Goal: Transaction & Acquisition: Purchase product/service

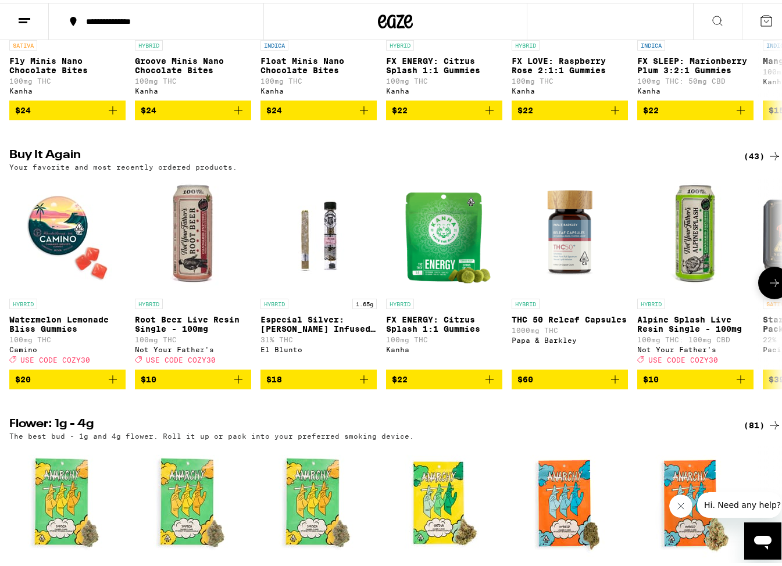
click at [366, 384] on icon "Add to bag" at bounding box center [364, 377] width 14 height 14
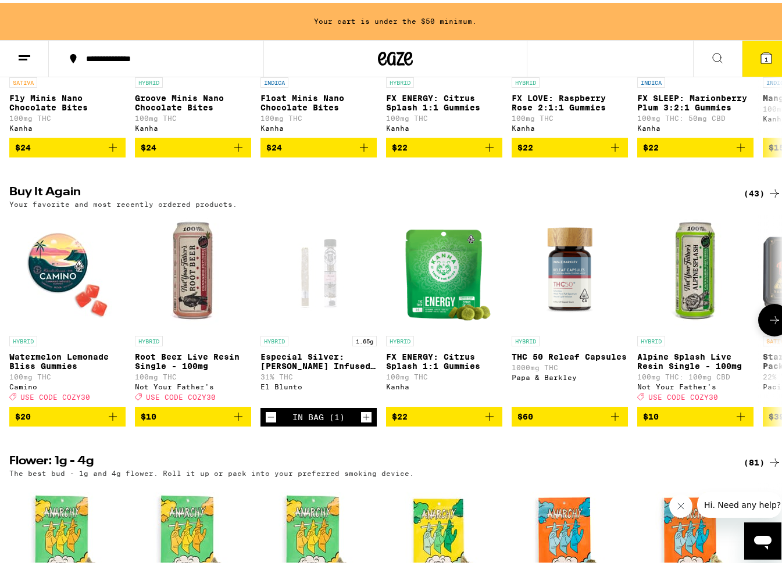
click at [366, 388] on div "El Blunto" at bounding box center [318, 384] width 116 height 8
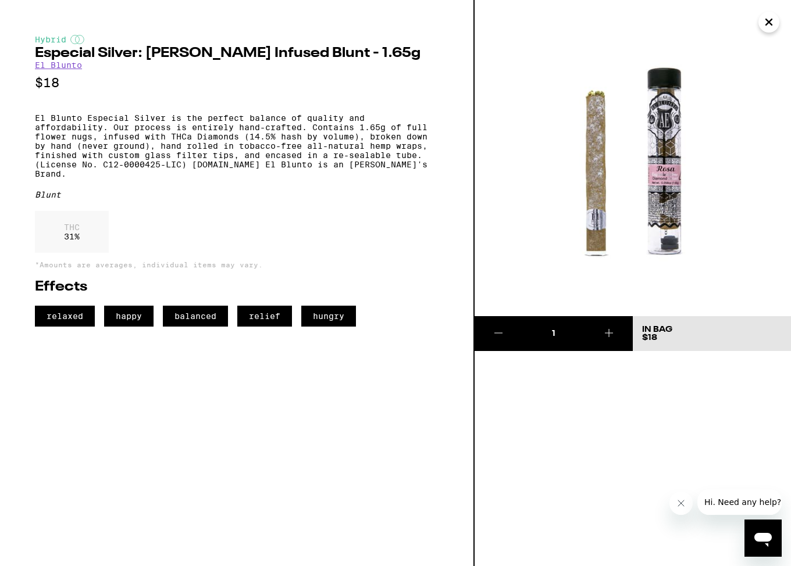
click at [603, 334] on icon at bounding box center [609, 333] width 14 height 14
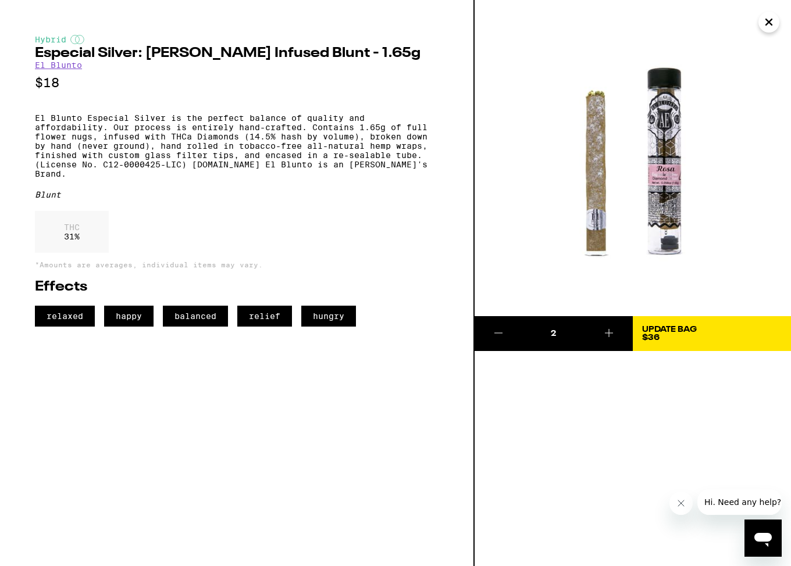
click at [757, 16] on img at bounding box center [632, 158] width 316 height 316
click at [766, 22] on icon "Close" at bounding box center [769, 21] width 14 height 17
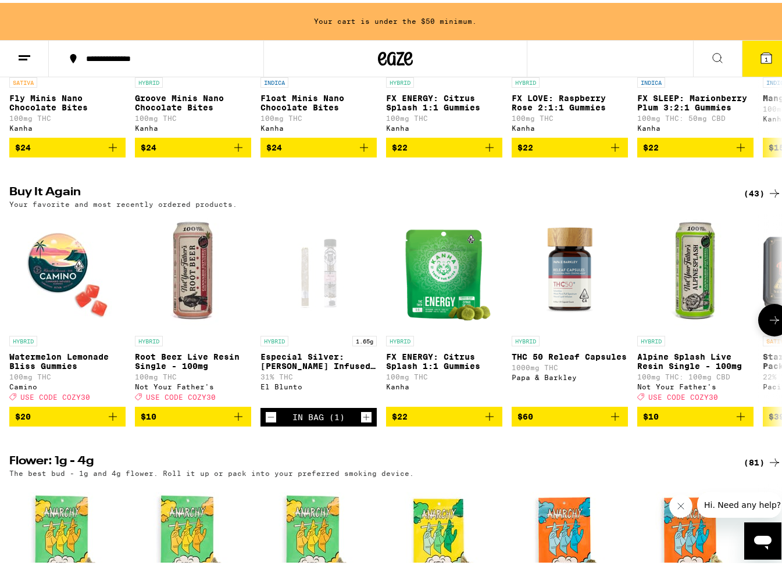
click at [767, 324] on icon at bounding box center [774, 317] width 14 height 14
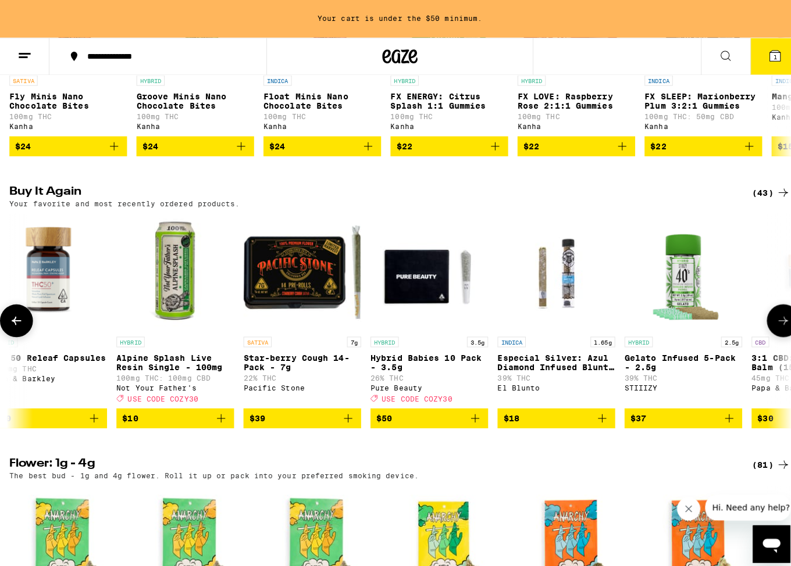
scroll to position [0, 637]
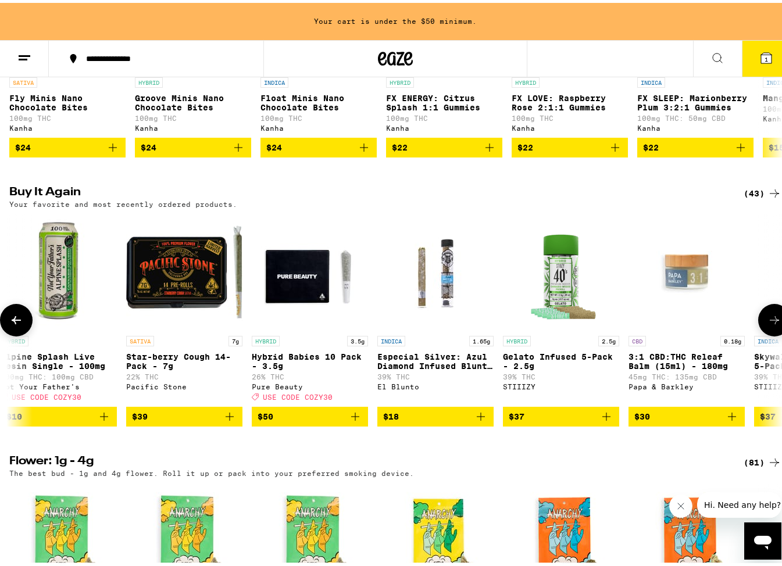
click at [233, 421] on icon "Add to bag" at bounding box center [230, 414] width 14 height 14
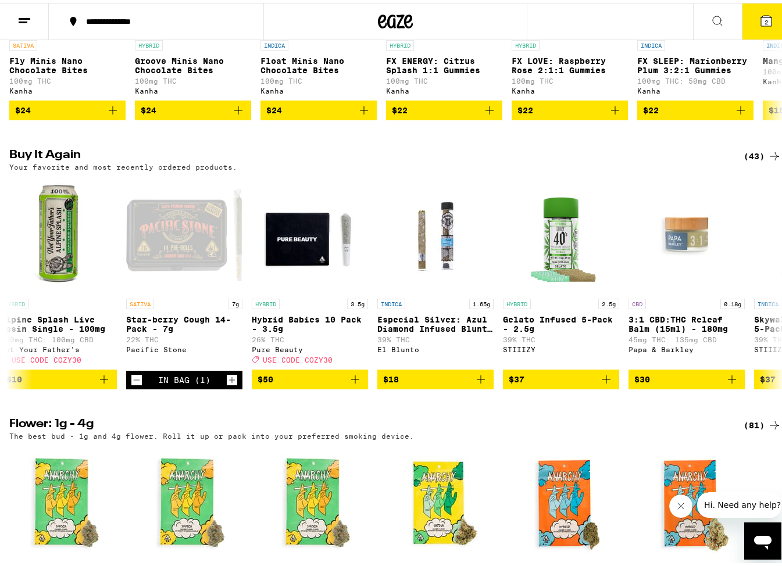
click at [759, 12] on icon at bounding box center [766, 18] width 14 height 14
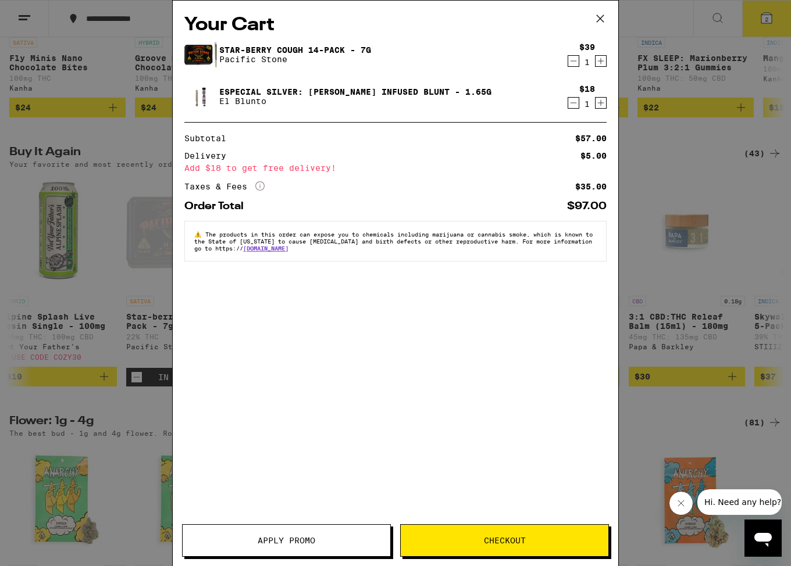
click at [601, 104] on icon "Increment" at bounding box center [601, 103] width 6 height 6
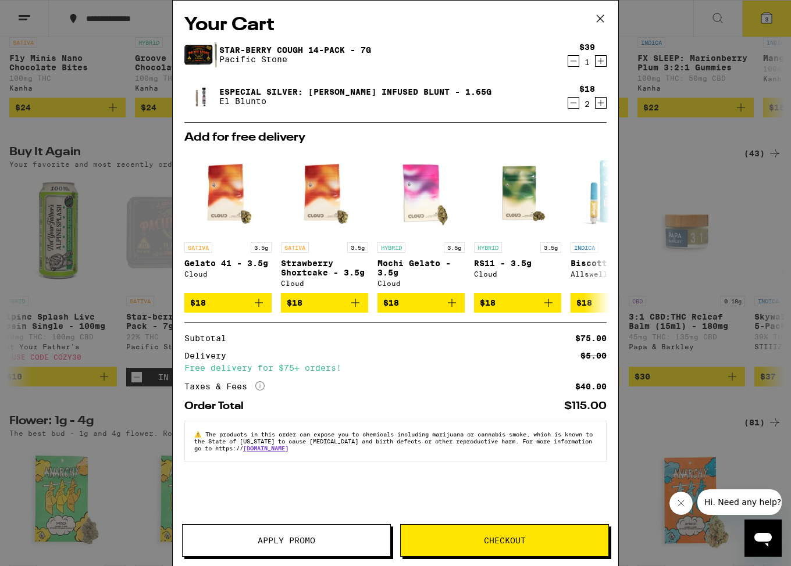
click at [513, 545] on span "Checkout" at bounding box center [505, 541] width 42 height 8
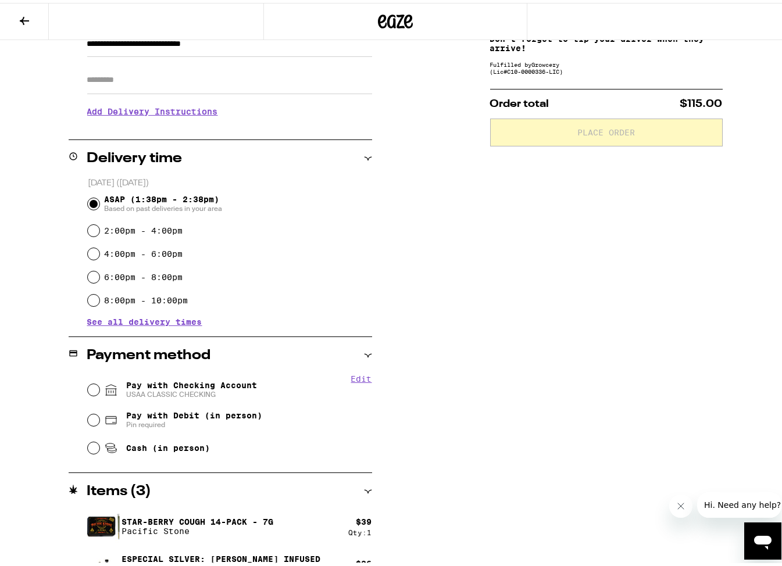
scroll to position [212, 0]
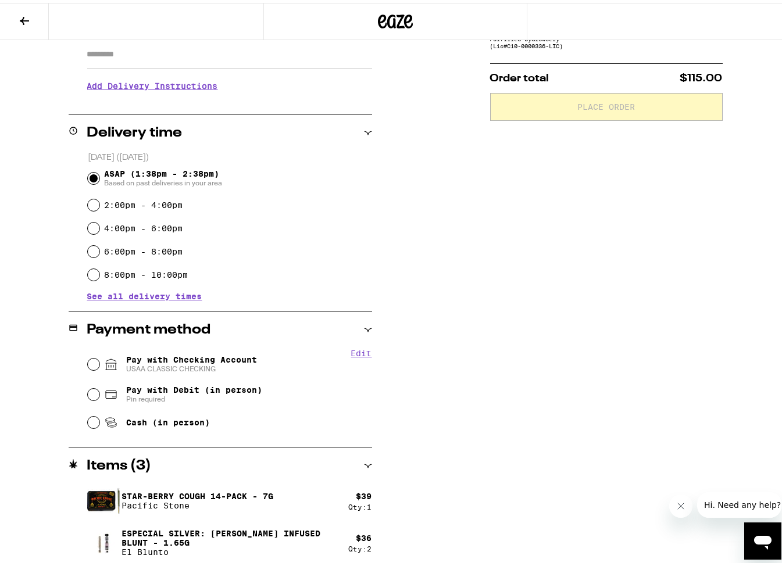
click at [91, 361] on input "Pay with Checking Account USAA CLASSIC CHECKING" at bounding box center [94, 362] width 12 height 12
radio input "true"
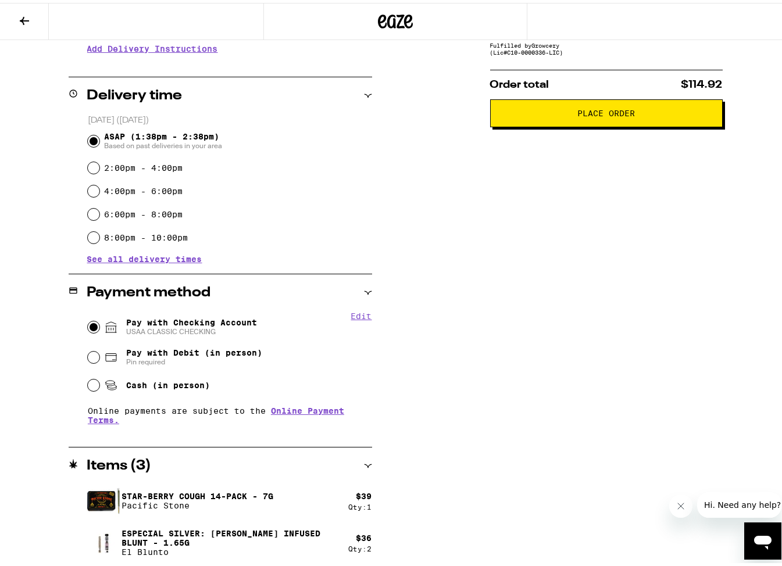
scroll to position [61, 0]
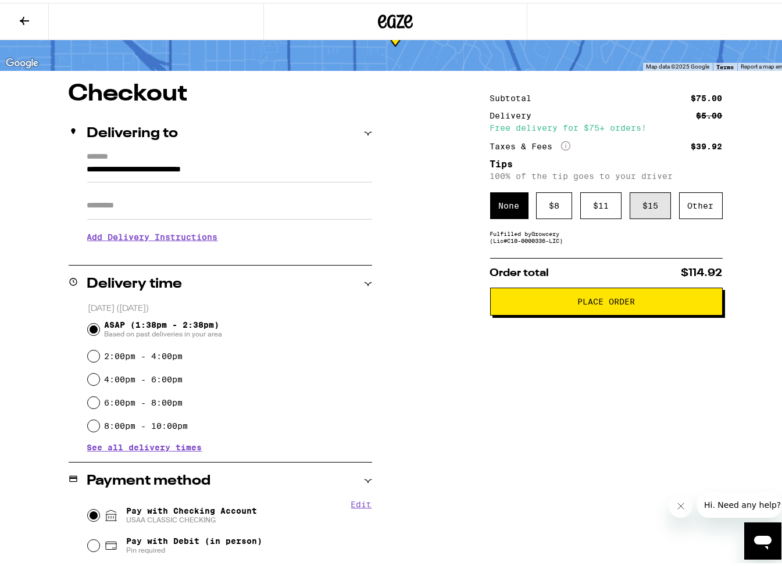
click at [648, 208] on div "$ 15" at bounding box center [650, 203] width 41 height 27
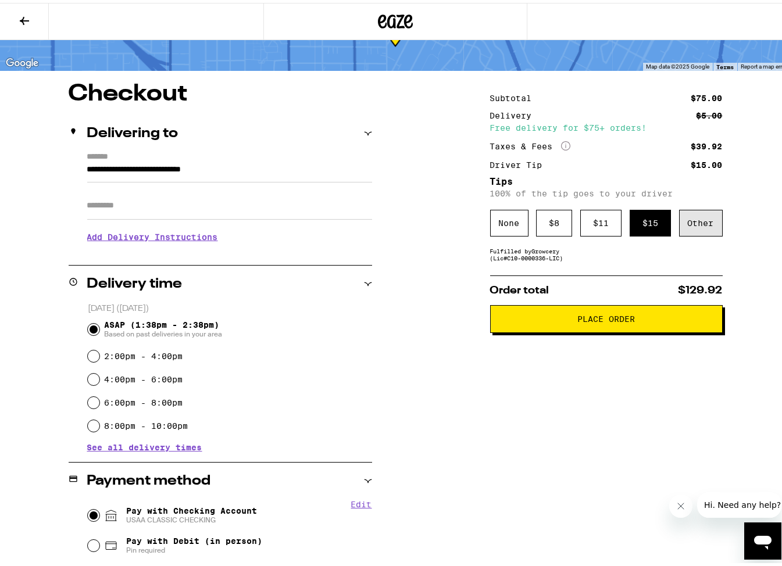
click at [686, 224] on div "Other" at bounding box center [701, 220] width 44 height 27
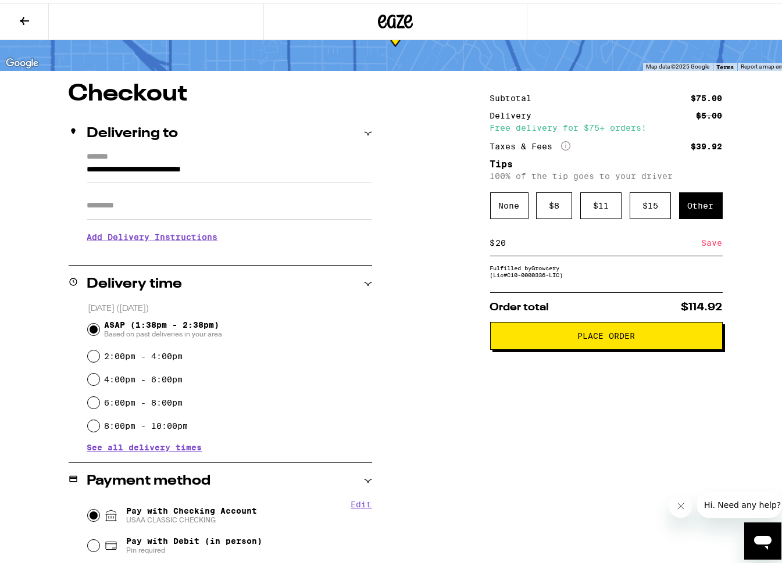
type input "20"
click at [703, 247] on div "Save" at bounding box center [712, 240] width 21 height 26
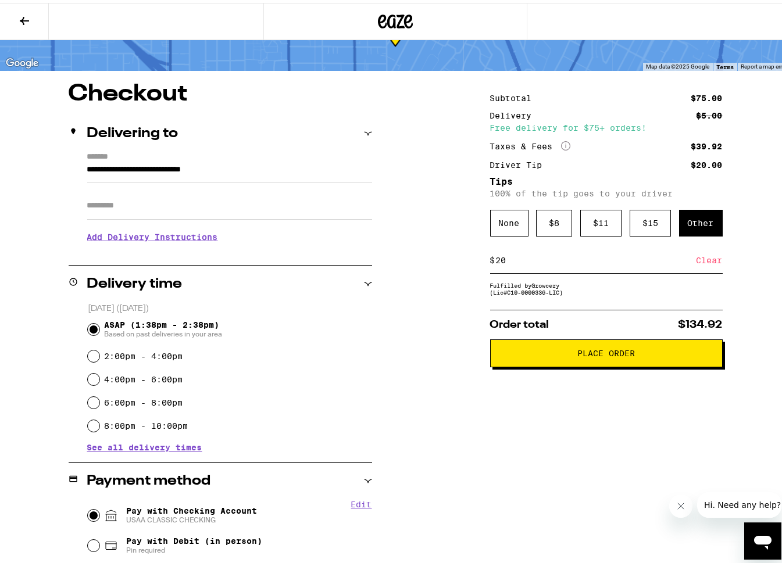
click at [563, 355] on span "Place Order" at bounding box center [606, 351] width 213 height 8
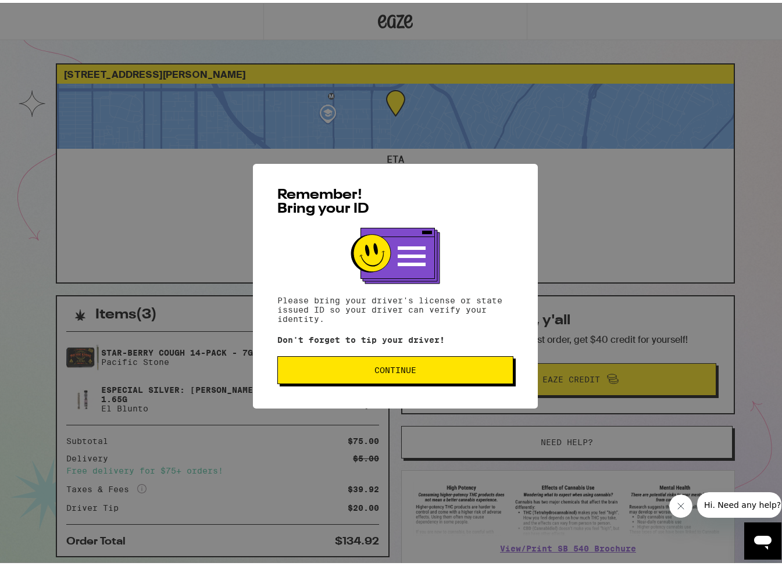
click at [410, 381] on button "Continue" at bounding box center [395, 367] width 236 height 28
